Goal: Task Accomplishment & Management: Manage account settings

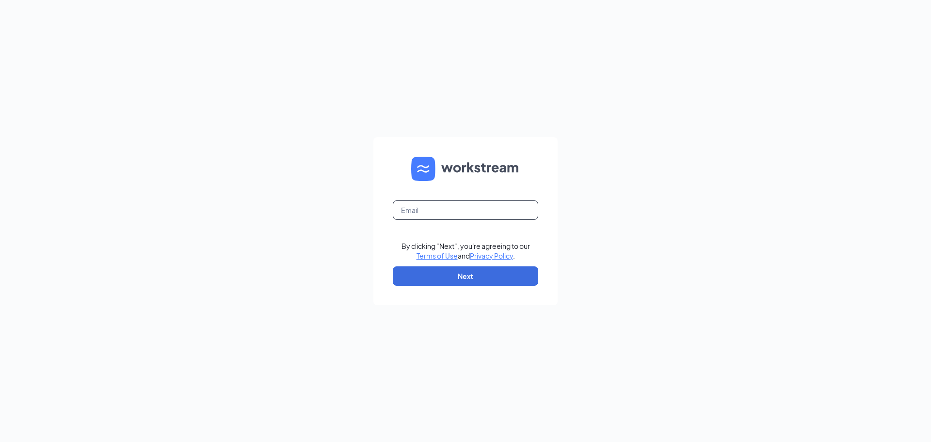
click at [441, 210] on input "text" at bounding box center [465, 209] width 145 height 19
type input "kait.perry93@gmail.com"
click at [459, 282] on button "Next" at bounding box center [465, 275] width 145 height 19
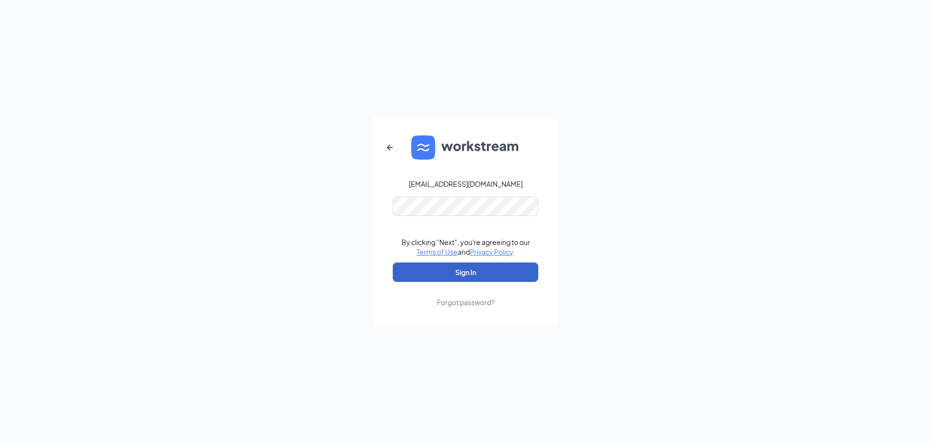
click at [463, 269] on button "Sign In" at bounding box center [465, 271] width 145 height 19
click at [393, 146] on icon "ArrowLeftNew" at bounding box center [390, 148] width 12 height 12
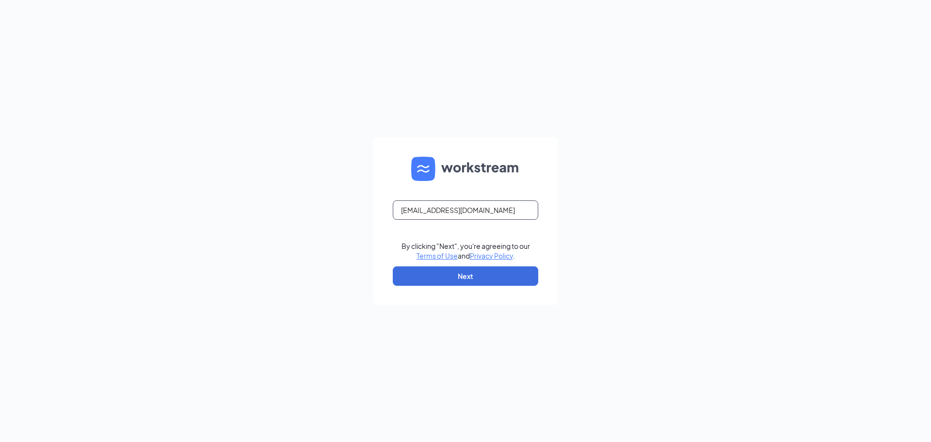
drag, startPoint x: 486, startPoint y: 213, endPoint x: 194, endPoint y: 213, distance: 292.3
click at [194, 213] on div "kait.perry93@gmail.com By clicking "Next", you're agreeing to our Terms of Use …" at bounding box center [465, 221] width 931 height 442
type input "kaitlyn.perry2024@gmail.com"
click at [464, 272] on button "Next" at bounding box center [465, 275] width 145 height 19
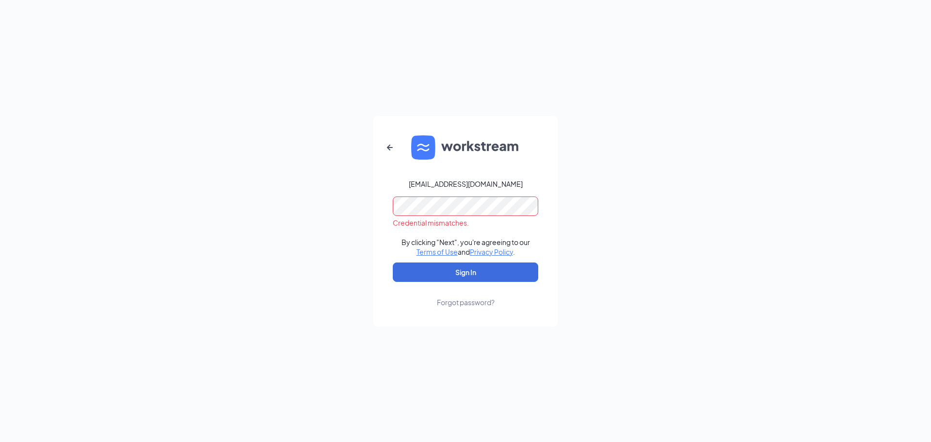
click at [377, 203] on form "kaitlyn.perry2024@gmail.com Credential mismatches. By clicking "Next", you're a…" at bounding box center [465, 221] width 184 height 210
click at [393, 262] on button "Sign In" at bounding box center [465, 271] width 145 height 19
click at [382, 143] on button "button" at bounding box center [389, 147] width 23 height 23
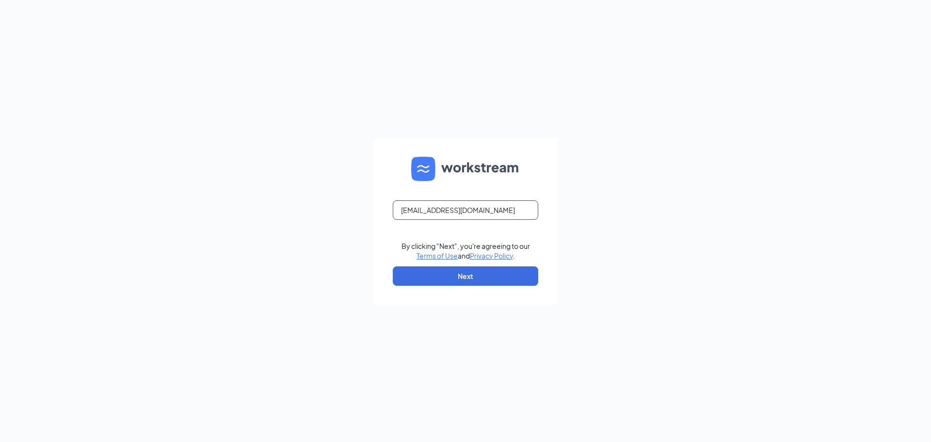
drag, startPoint x: 502, startPoint y: 208, endPoint x: 269, endPoint y: 202, distance: 232.7
click at [269, 202] on div "kaitlyn.perry2024@gmail.com By clicking "Next", you're agreeing to our Terms of…" at bounding box center [465, 221] width 931 height 442
drag, startPoint x: 641, startPoint y: 207, endPoint x: 608, endPoint y: 213, distance: 33.5
click at [643, 207] on div "kaitlyn.perry2024@gmail.com By clicking "Next", you're agreeing to our Terms of…" at bounding box center [465, 221] width 931 height 442
click at [439, 277] on button "Next" at bounding box center [465, 275] width 145 height 19
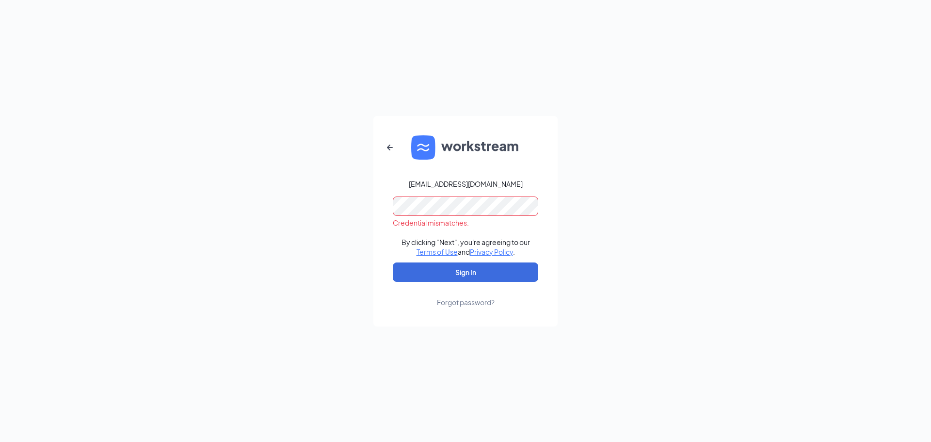
click at [336, 213] on div "kaitlyn.perry2024@gmail.com Credential mismatches. By clicking "Next", you're a…" at bounding box center [465, 221] width 931 height 442
click at [418, 275] on button "Sign In" at bounding box center [465, 271] width 145 height 19
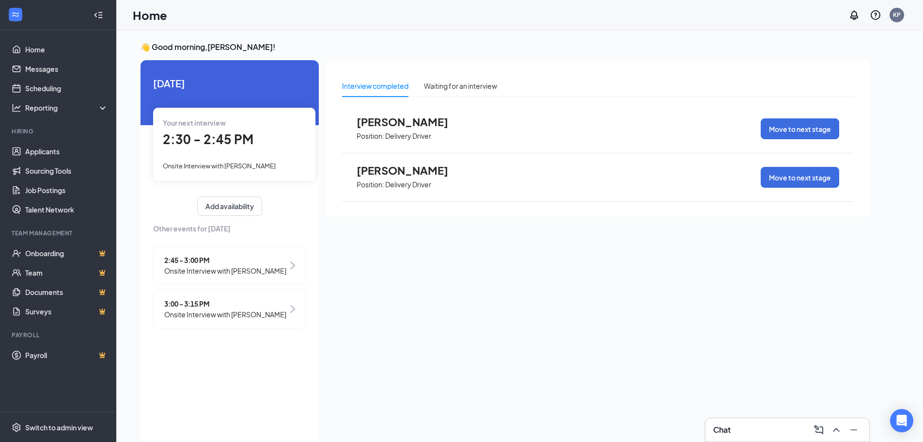
click at [885, 299] on div "👋 Good morning, [PERSON_NAME] ! [DATE] Your next interview 2:30 - 2:45 PM Onsit…" at bounding box center [520, 246] width 774 height 409
click at [35, 151] on link "Applicants" at bounding box center [66, 151] width 83 height 19
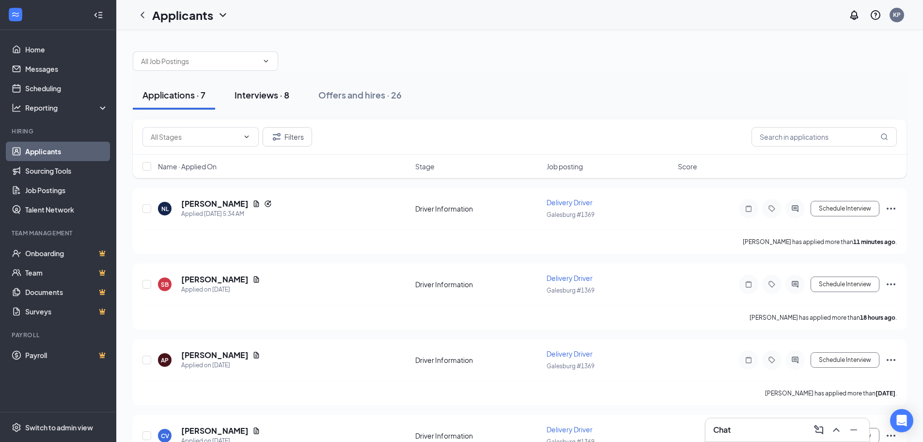
click at [270, 95] on div "Interviews · 8" at bounding box center [262, 95] width 55 height 12
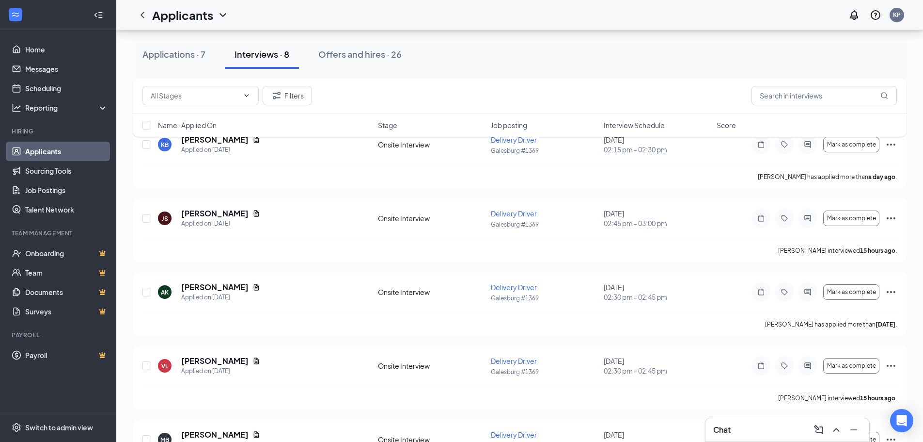
scroll to position [193, 0]
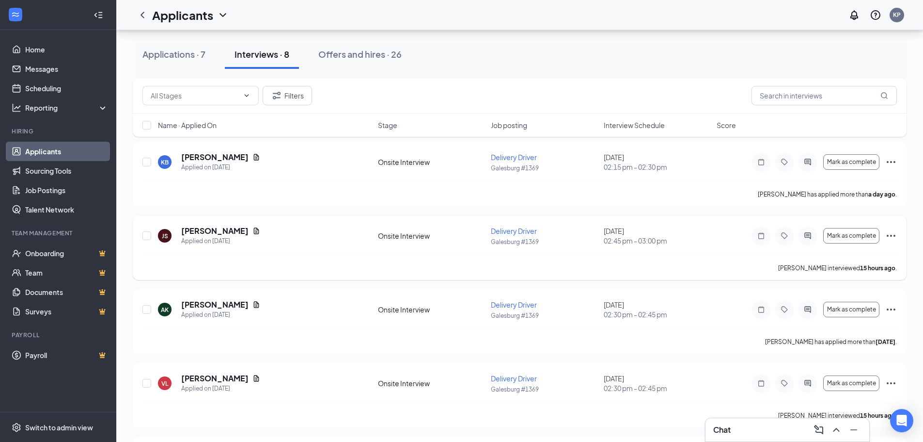
click at [888, 237] on icon "Ellipses" at bounding box center [892, 236] width 12 height 12
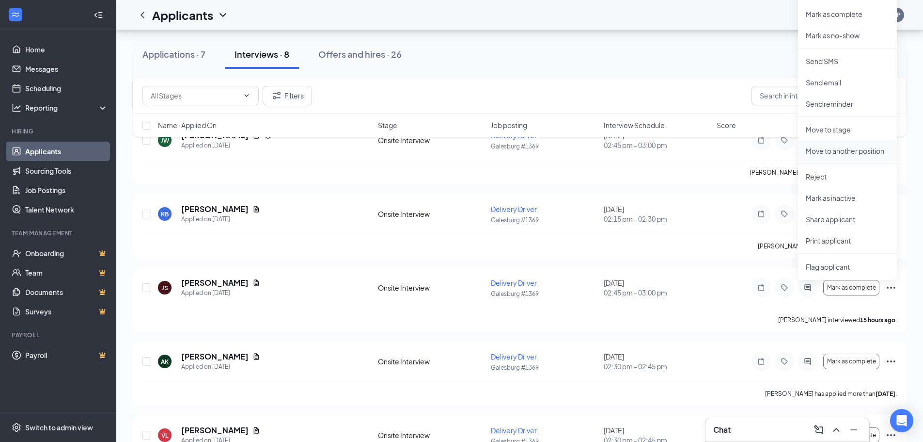
scroll to position [96, 0]
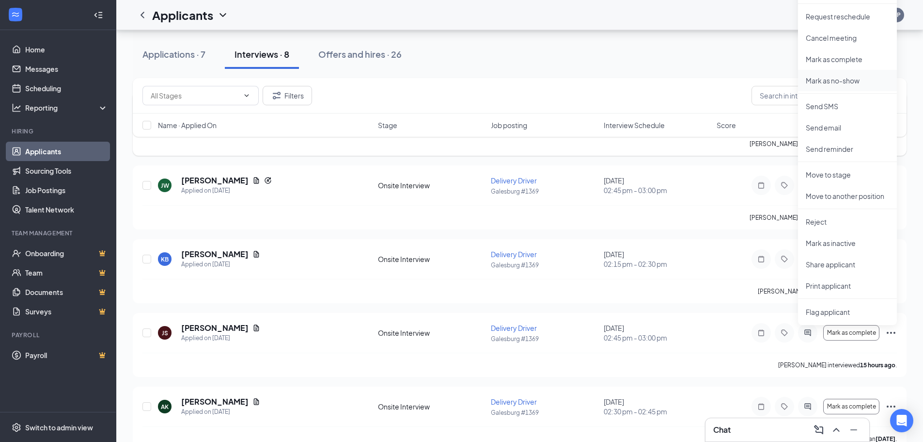
click at [833, 83] on p "Mark as no-show" at bounding box center [847, 81] width 83 height 10
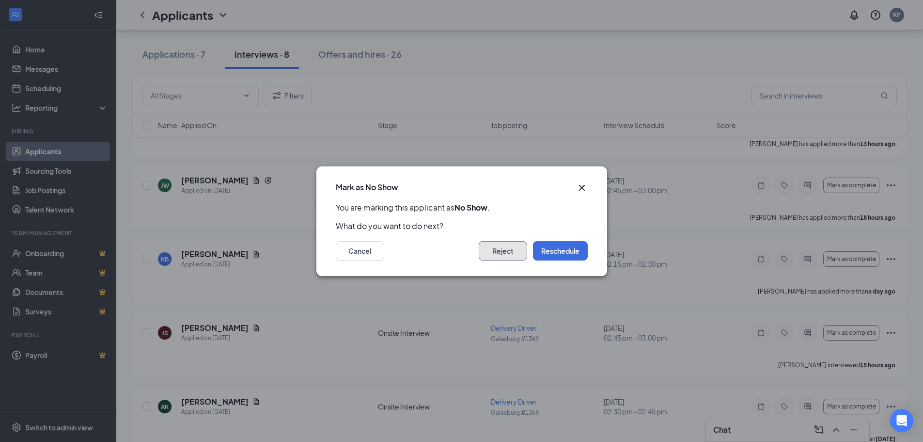
click at [518, 252] on button "Reject" at bounding box center [503, 250] width 48 height 19
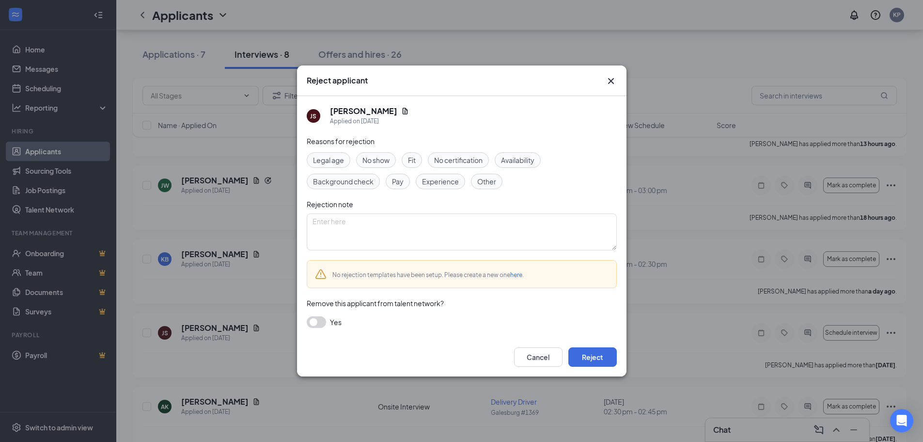
click at [380, 159] on span "No show" at bounding box center [376, 160] width 27 height 11
click at [586, 353] on button "Reject" at bounding box center [593, 356] width 48 height 19
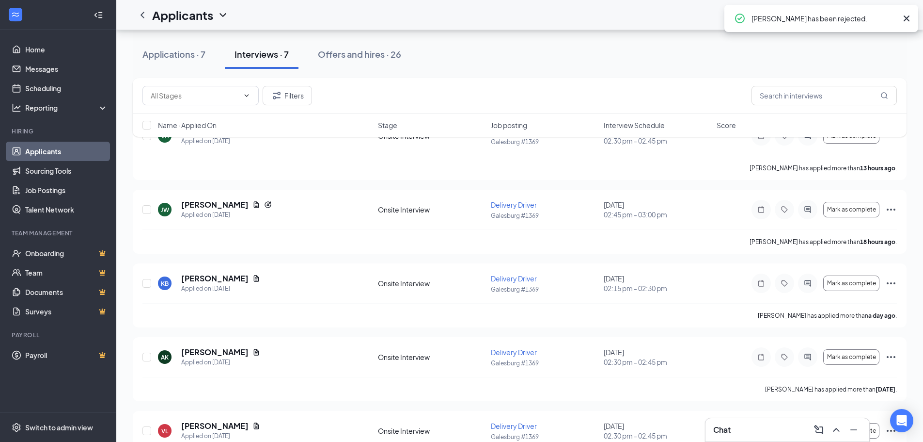
scroll to position [0, 0]
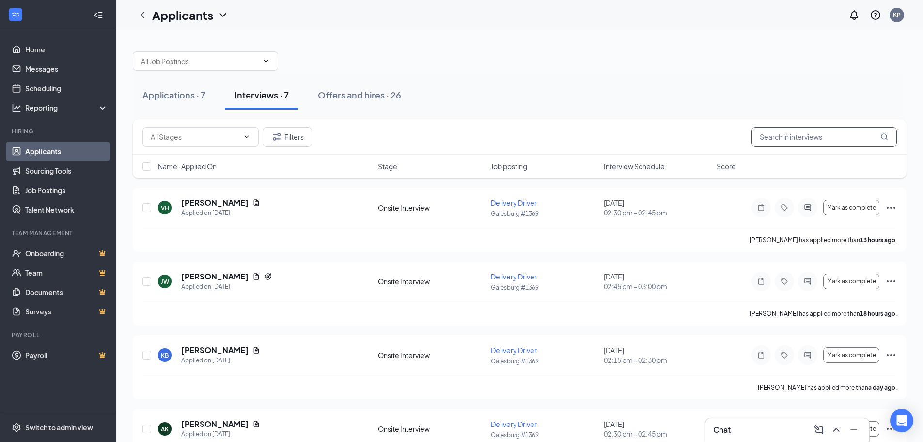
click at [861, 138] on input "text" at bounding box center [824, 136] width 145 height 19
click at [175, 95] on div "Applications · 7" at bounding box center [173, 95] width 63 height 12
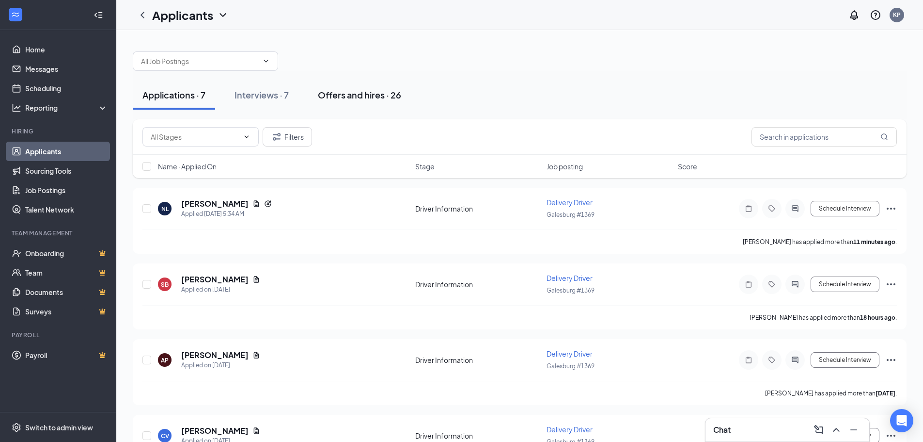
click at [393, 94] on div "Offers and hires · 26" at bounding box center [359, 95] width 83 height 12
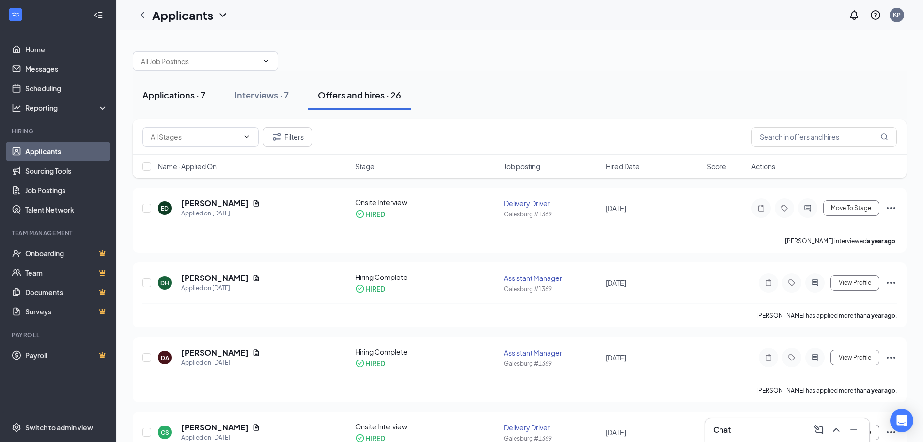
click at [186, 96] on div "Applications · 7" at bounding box center [173, 95] width 63 height 12
